Goal: Transaction & Acquisition: Purchase product/service

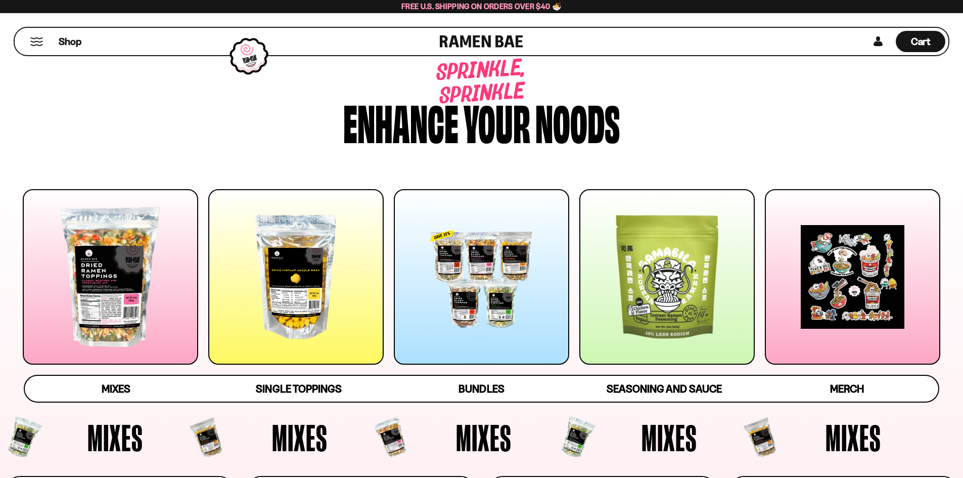
click at [696, 270] on div at bounding box center [666, 276] width 175 height 175
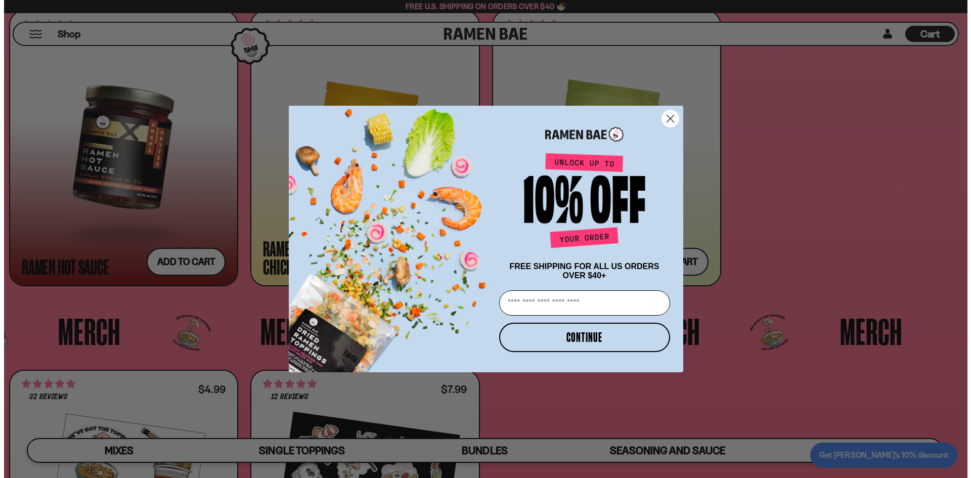
scroll to position [3002, 0]
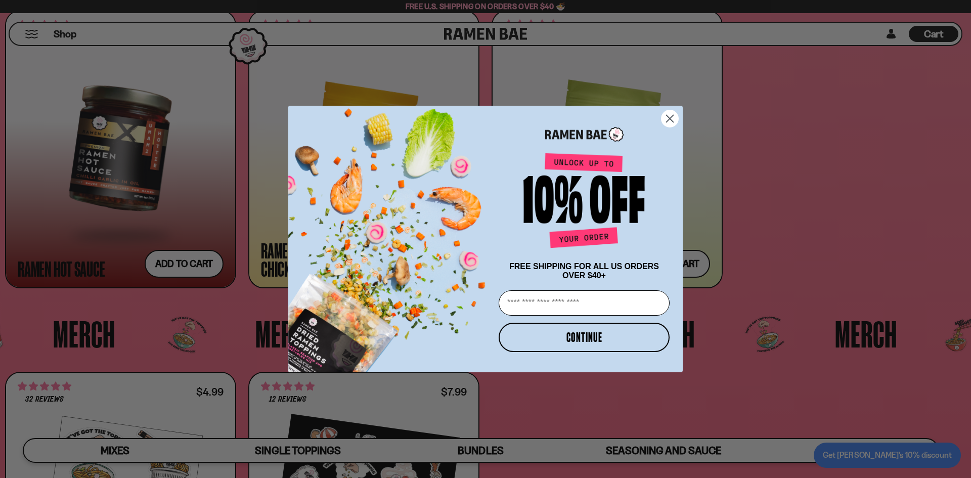
click at [667, 119] on circle "Close dialog" at bounding box center [669, 118] width 17 height 17
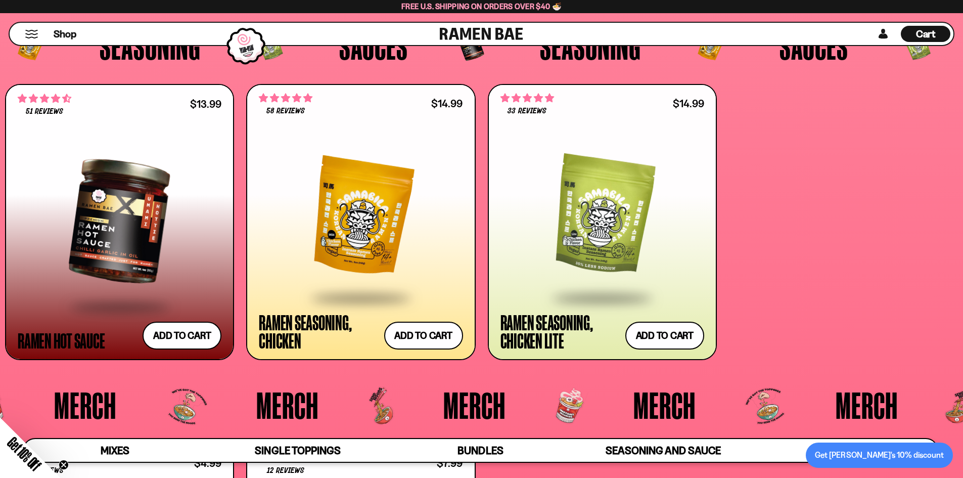
scroll to position [2932, 0]
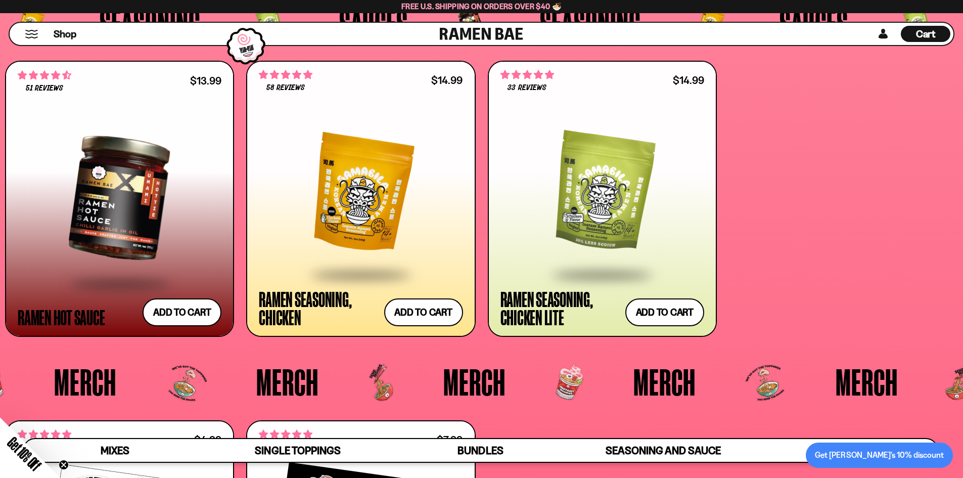
click at [378, 165] on div at bounding box center [361, 192] width 204 height 161
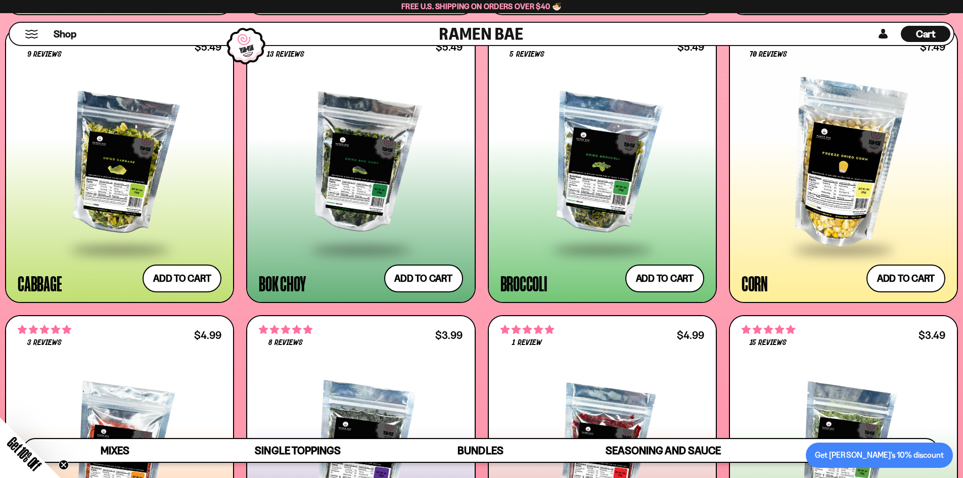
scroll to position [2005, 0]
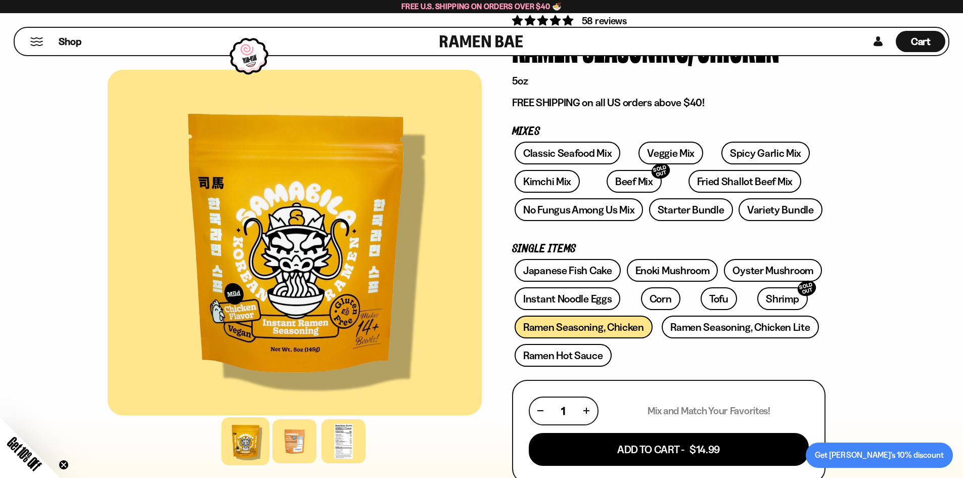
scroll to position [101, 0]
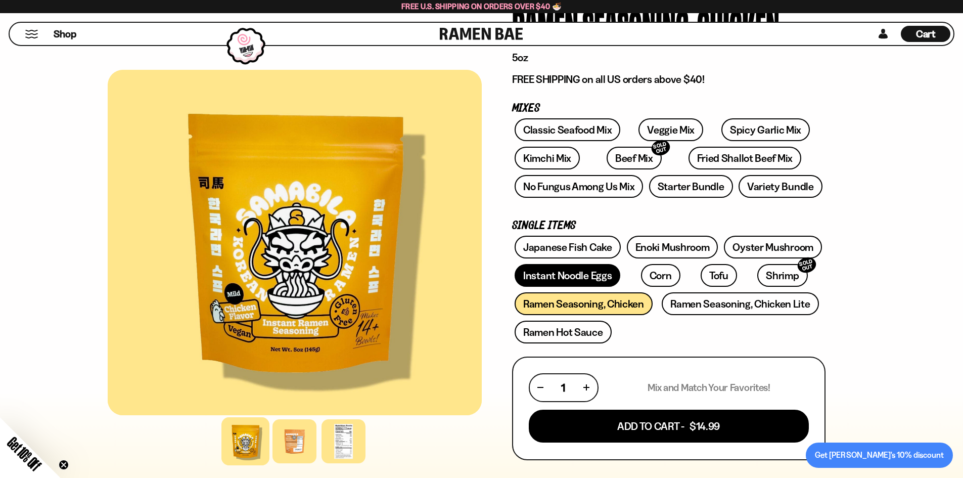
click at [564, 276] on link "Instant Noodle Eggs" at bounding box center [568, 275] width 106 height 23
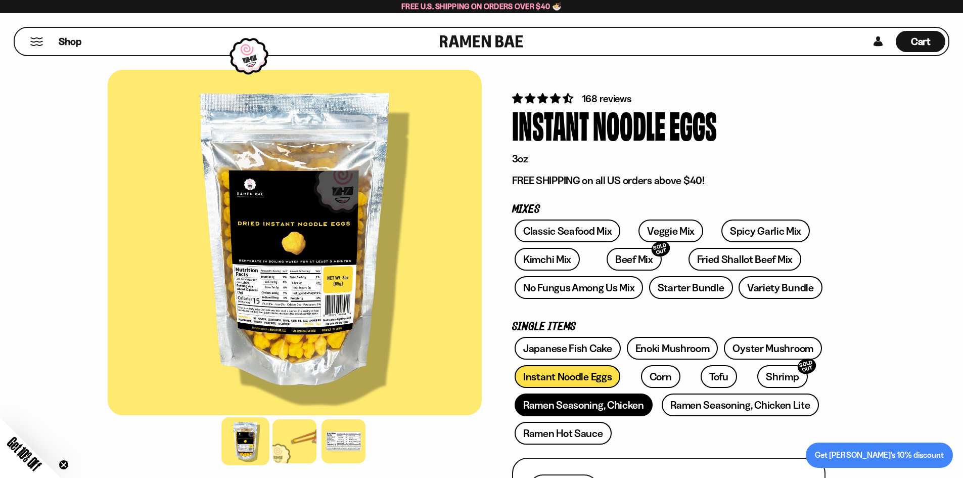
click at [632, 411] on link "Ramen Seasoning, Chicken" at bounding box center [584, 404] width 138 height 23
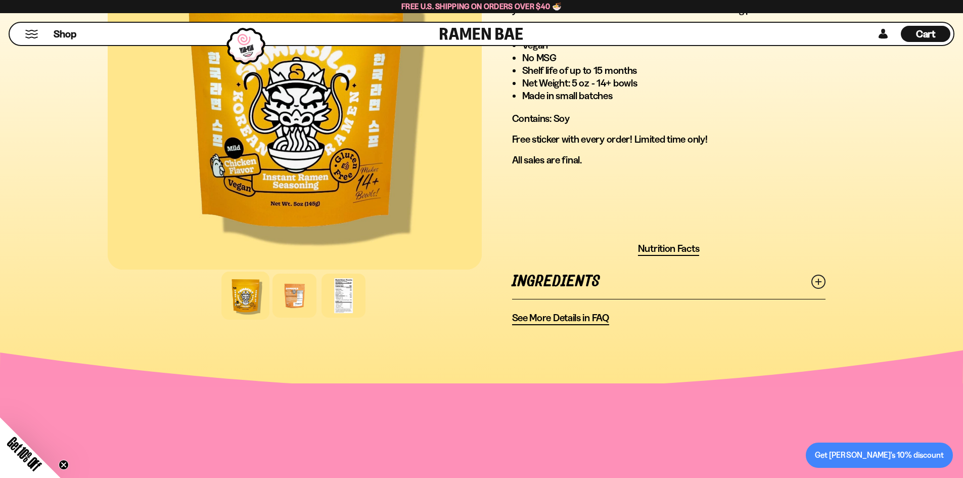
scroll to position [657, 0]
